Goal: Download file/media

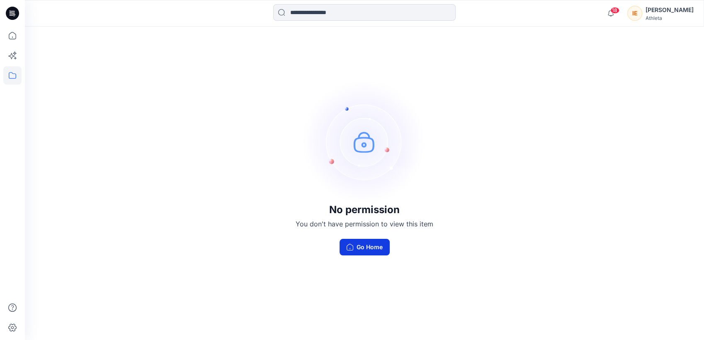
click at [368, 241] on button "Go Home" at bounding box center [365, 247] width 50 height 17
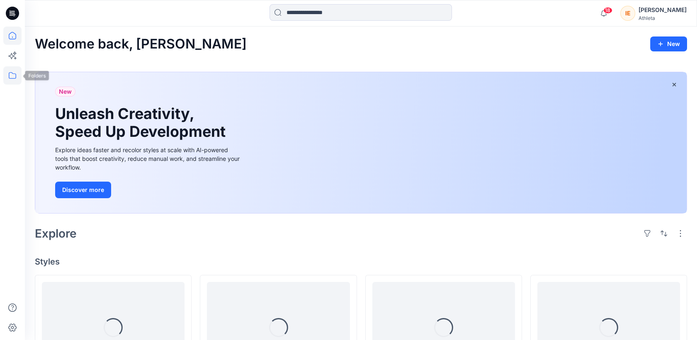
click at [13, 77] on icon at bounding box center [12, 75] width 18 height 18
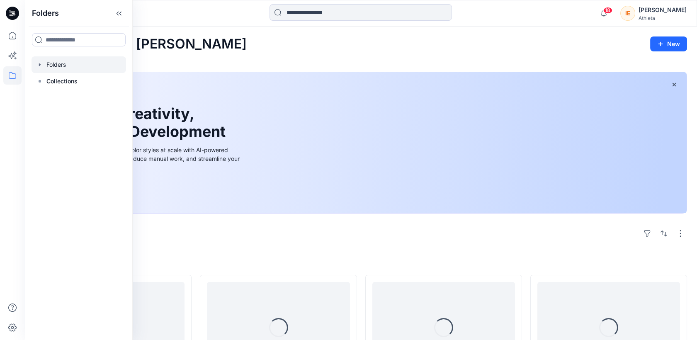
click at [51, 65] on div at bounding box center [79, 64] width 95 height 17
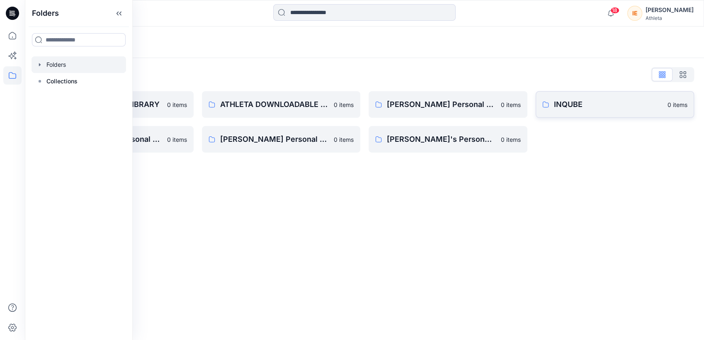
click at [585, 97] on link "INQUBE 0 items" at bounding box center [615, 104] width 159 height 27
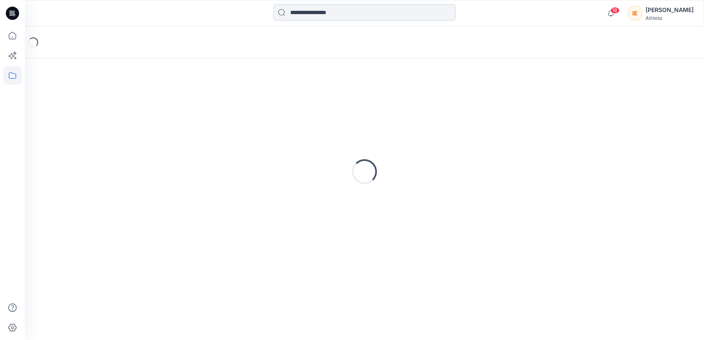
click at [329, 18] on input at bounding box center [364, 12] width 183 height 17
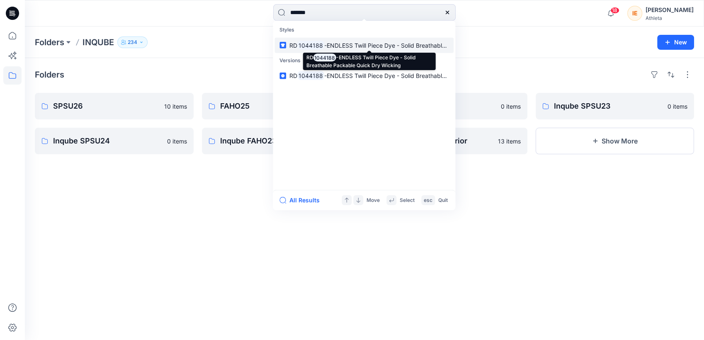
type input "*******"
click at [318, 46] on mark "1044188" at bounding box center [310, 46] width 27 height 10
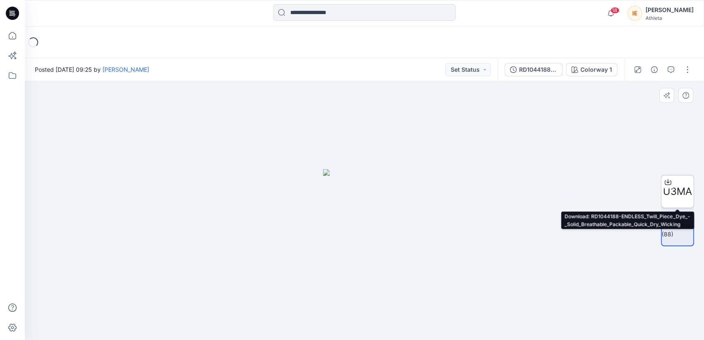
click at [673, 180] on div at bounding box center [668, 181] width 13 height 13
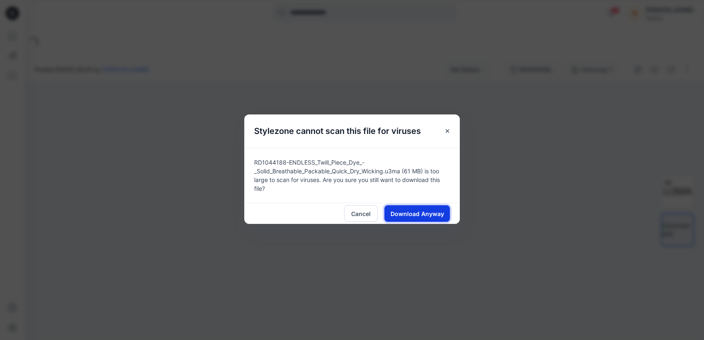
click at [413, 215] on span "Download Anyway" at bounding box center [418, 213] width 54 height 9
